Goal: Information Seeking & Learning: Check status

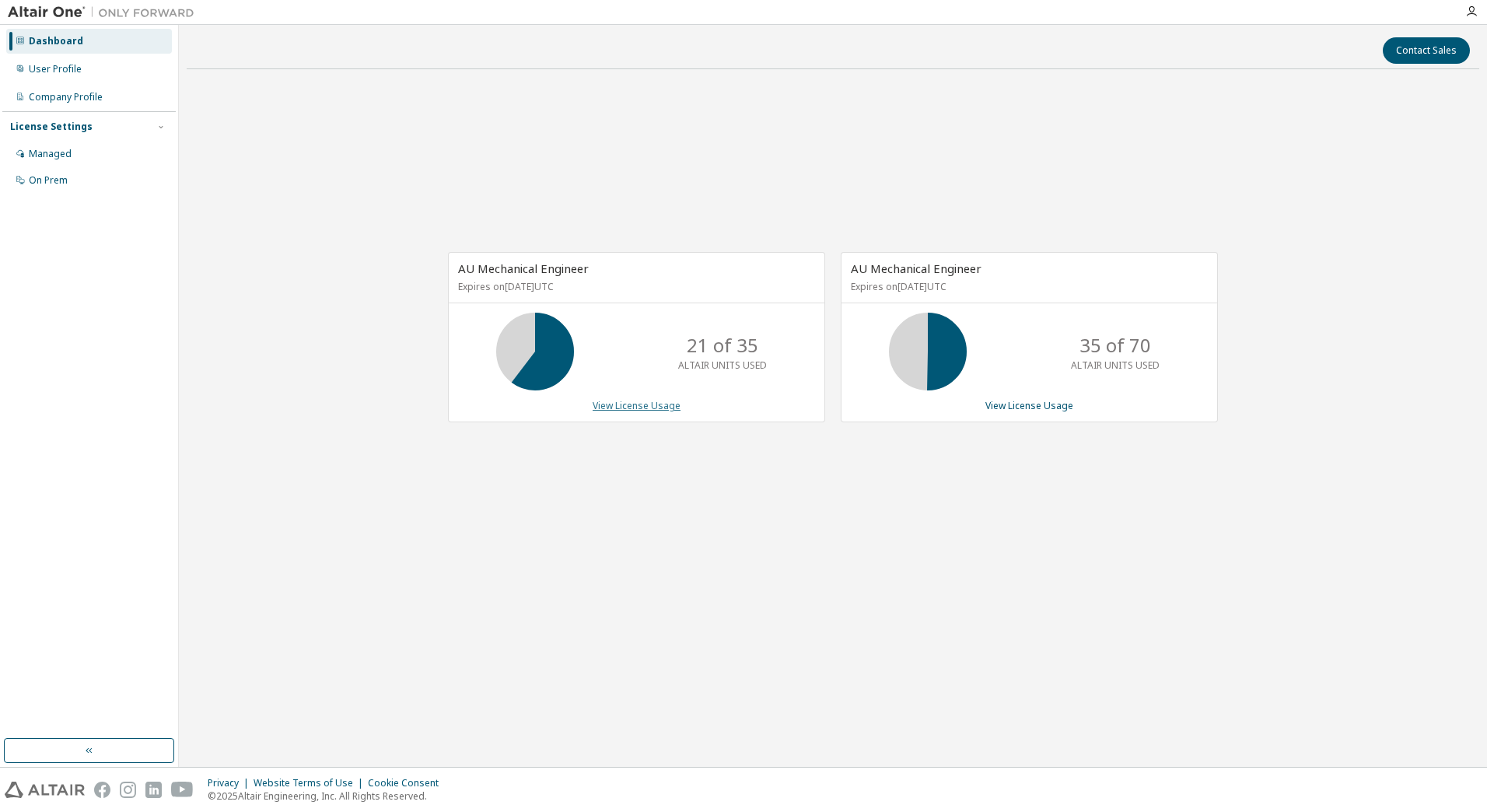
click at [650, 401] on link "View License Usage" at bounding box center [637, 405] width 88 height 13
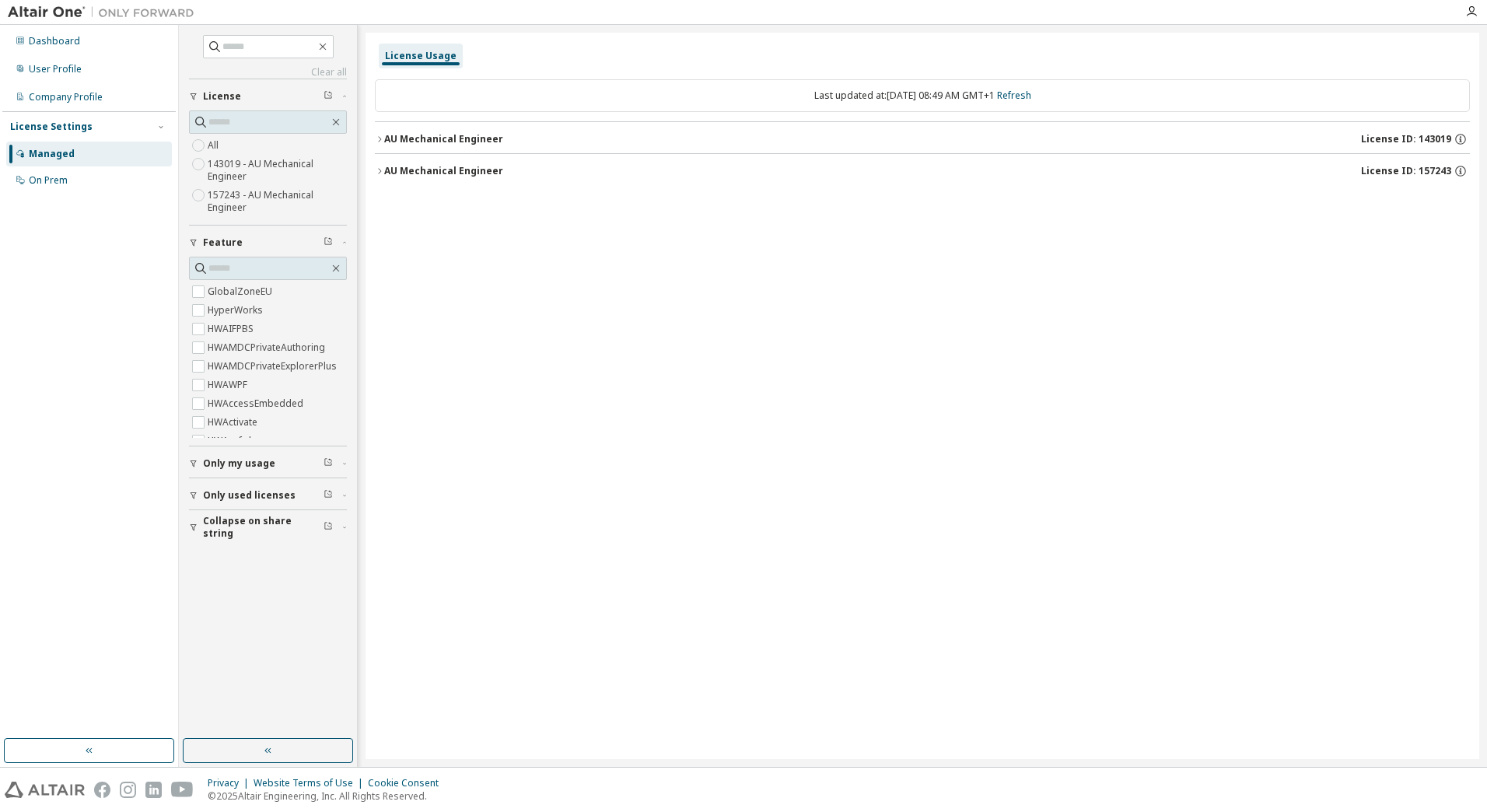
click at [247, 458] on span "Only my usage" at bounding box center [239, 463] width 72 height 12
click at [67, 49] on div "Dashboard" at bounding box center [89, 40] width 166 height 25
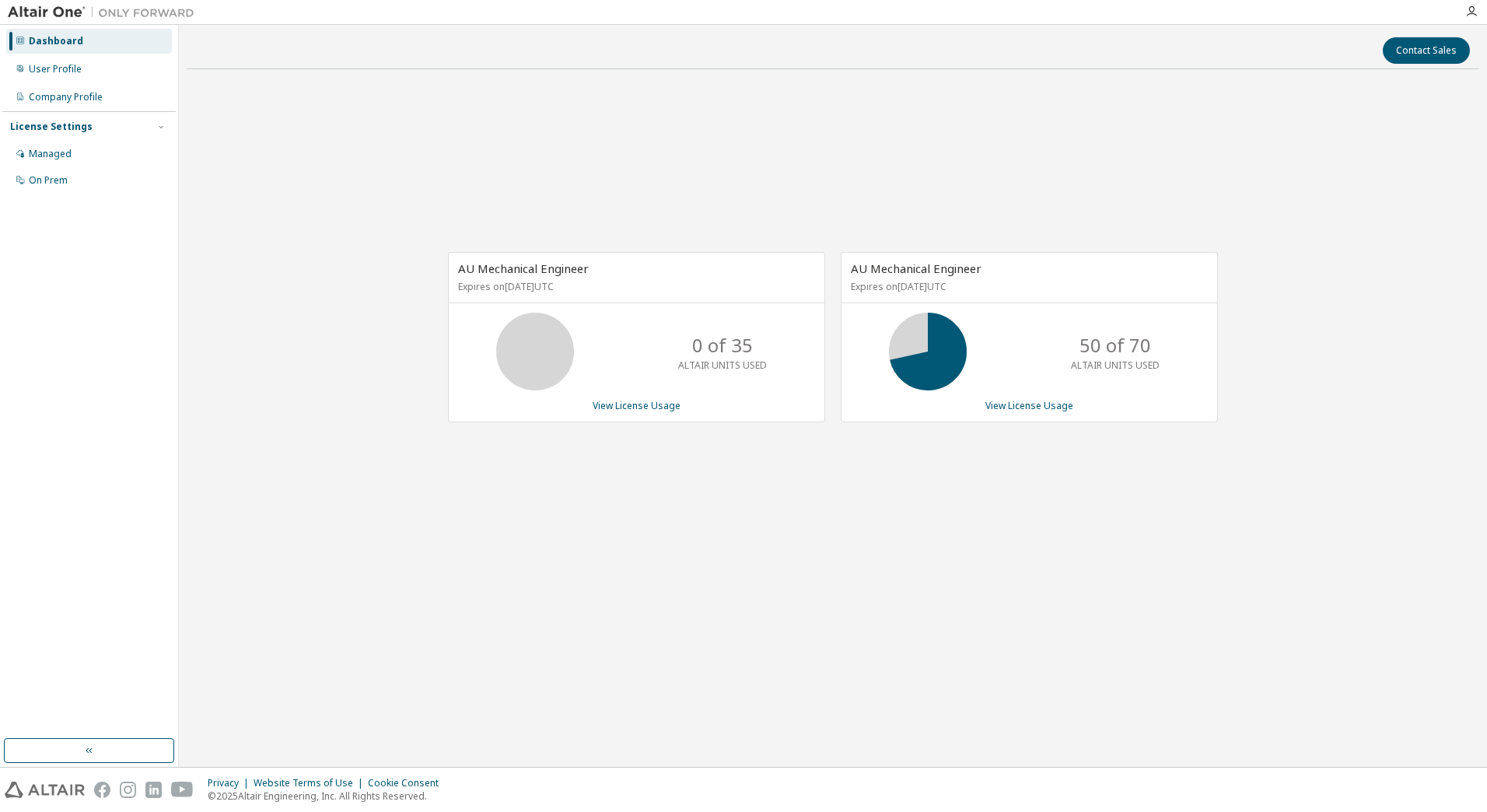
click at [966, 522] on div "AU Mechanical Engineer Expires on June 1, 2026 UTC 0 of 35 ALTAIR UNITS USED Vi…" at bounding box center [833, 346] width 1293 height 528
click at [1090, 197] on div "AU Mechanical Engineer Expires on [DATE] UTC 21 of 35 ALTAIR UNITS USED View Li…" at bounding box center [833, 346] width 1293 height 528
